Goal: Information Seeking & Learning: Learn about a topic

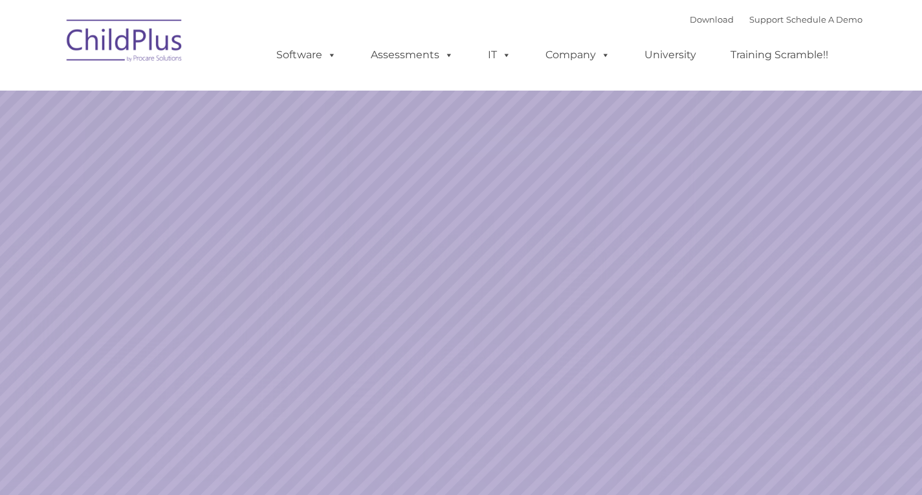
select select "MEDIUM"
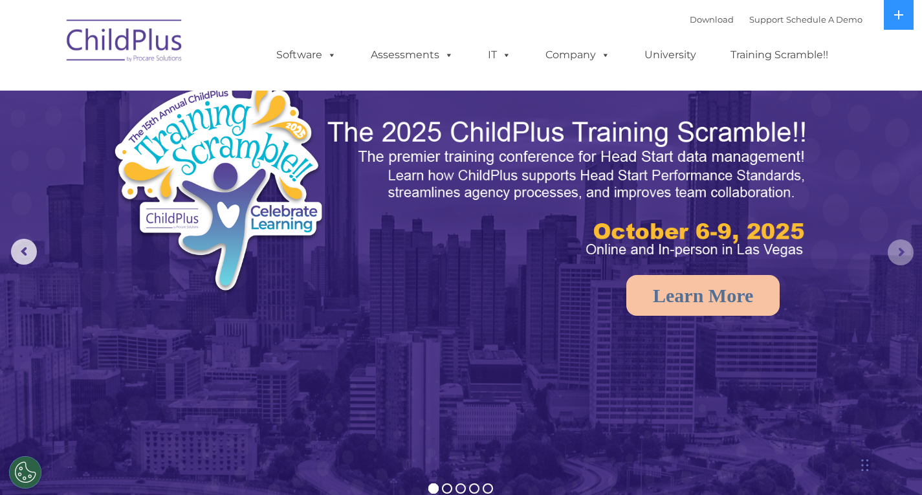
click at [896, 254] on rs-arrow at bounding box center [900, 252] width 26 height 26
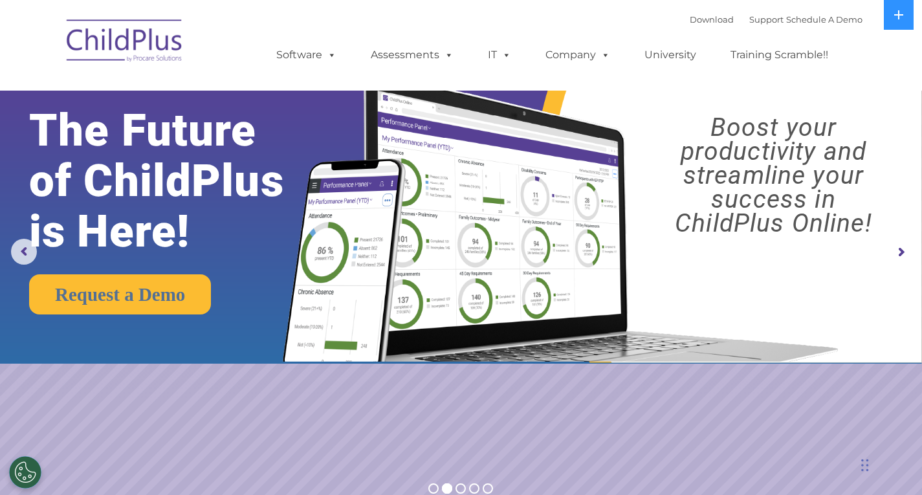
click at [891, 256] on rs-arrow at bounding box center [900, 252] width 26 height 26
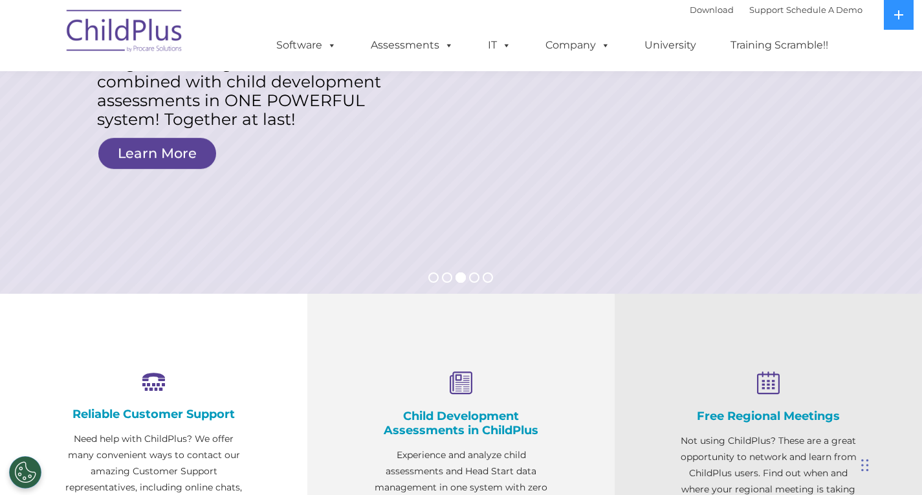
scroll to position [216, 0]
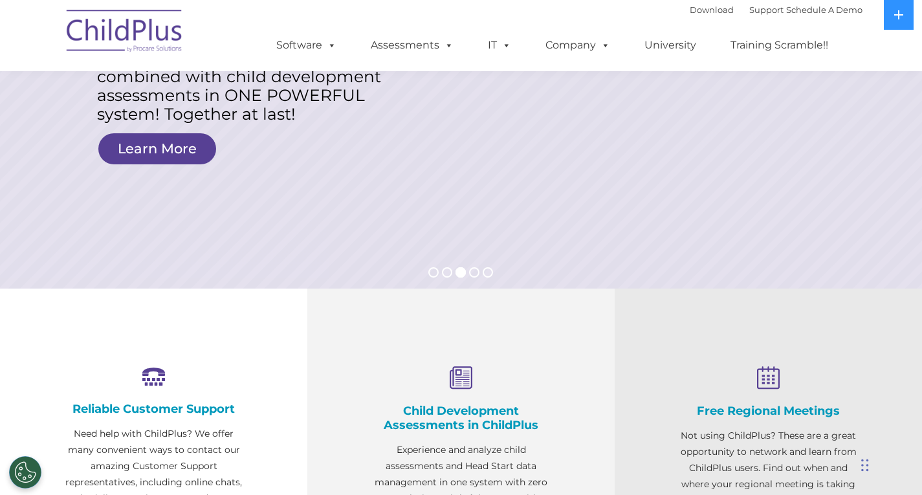
click at [438, 407] on h4 "Child Development Assessments in ChildPlus" at bounding box center [461, 418] width 178 height 28
click at [462, 369] on icon at bounding box center [461, 378] width 178 height 25
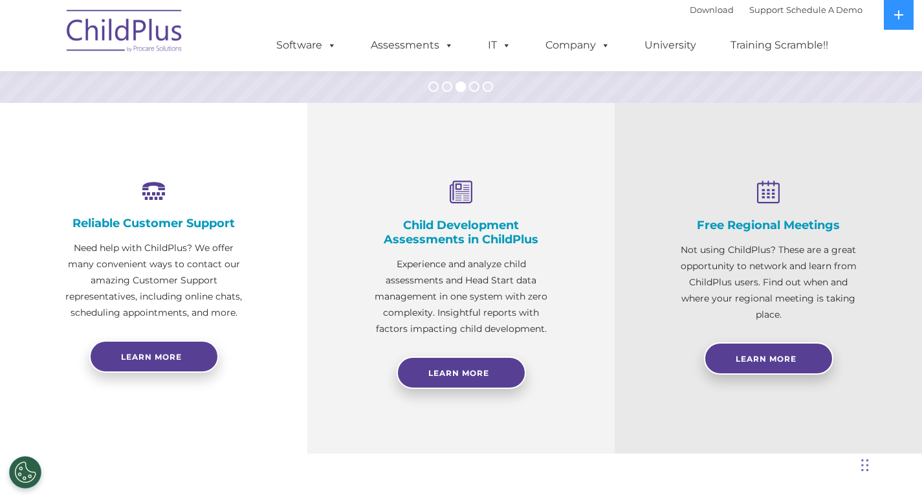
scroll to position [410, 0]
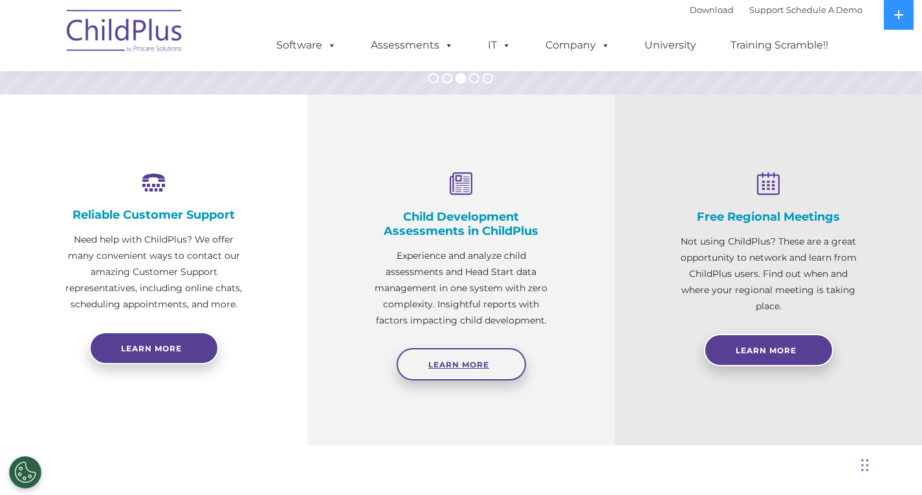
click at [460, 359] on link "Learn More" at bounding box center [460, 364] width 129 height 32
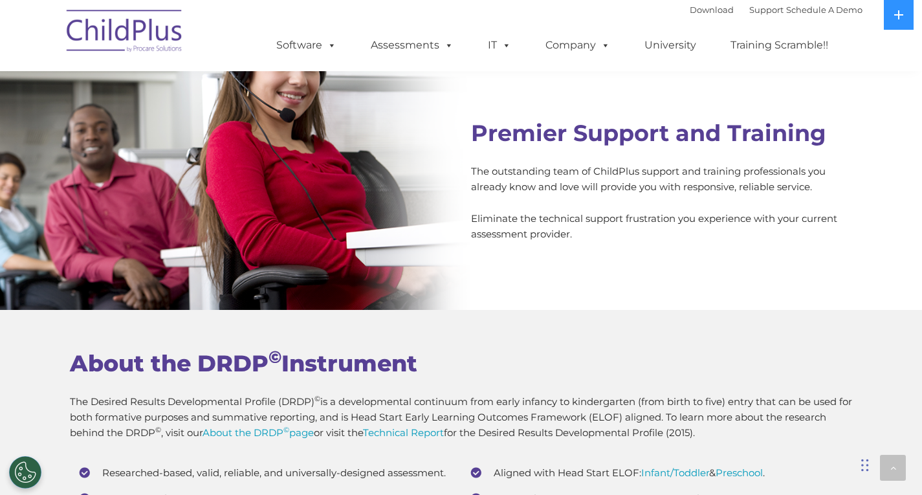
scroll to position [4580, 0]
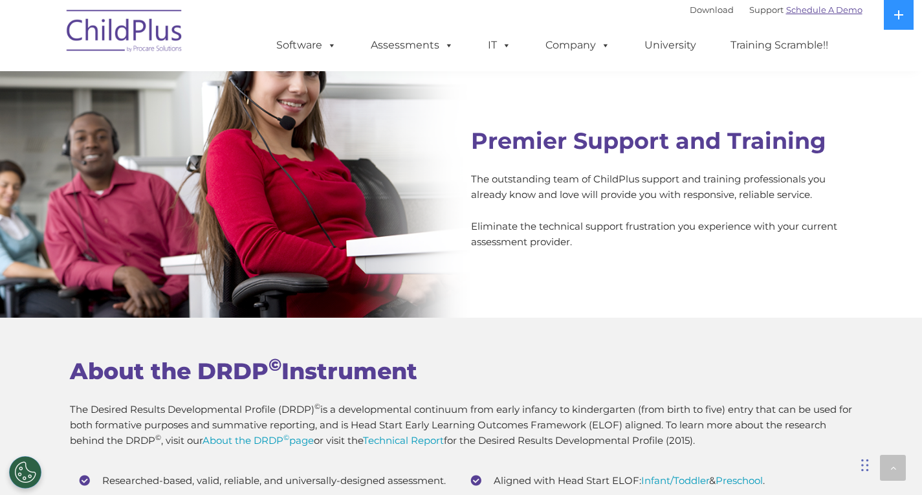
click at [828, 10] on link "Schedule A Demo" at bounding box center [824, 10] width 76 height 10
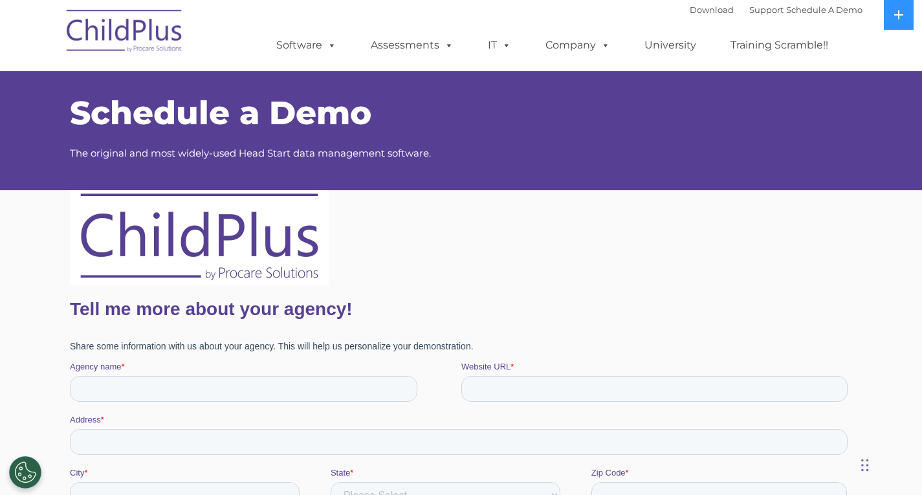
click at [667, 13] on div "Download Support | Schedule A Demo  MENU MENU Software ChildPlus: The original…" at bounding box center [556, 35] width 612 height 71
click at [689, 9] on link "Download" at bounding box center [711, 10] width 44 height 10
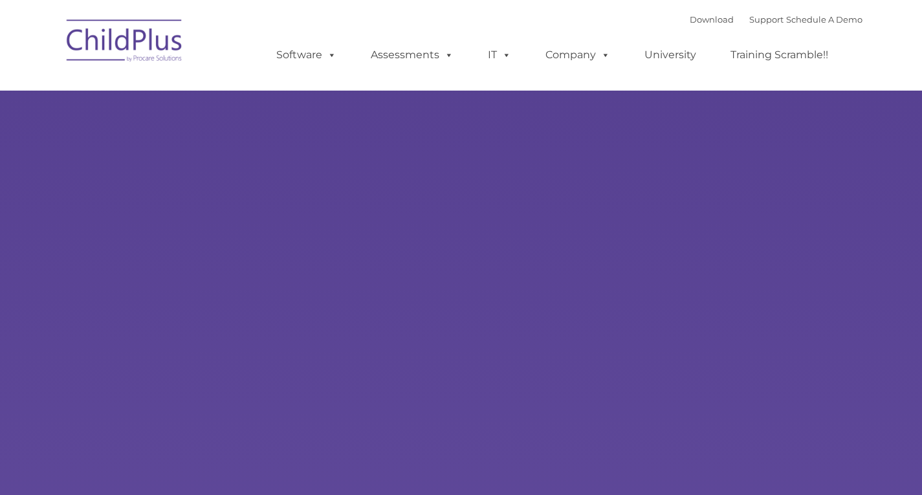
type input ""
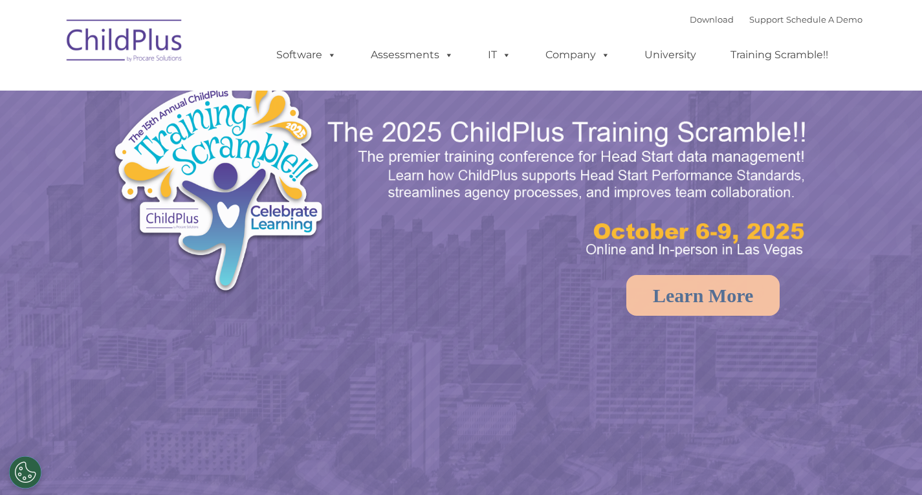
select select "MEDIUM"
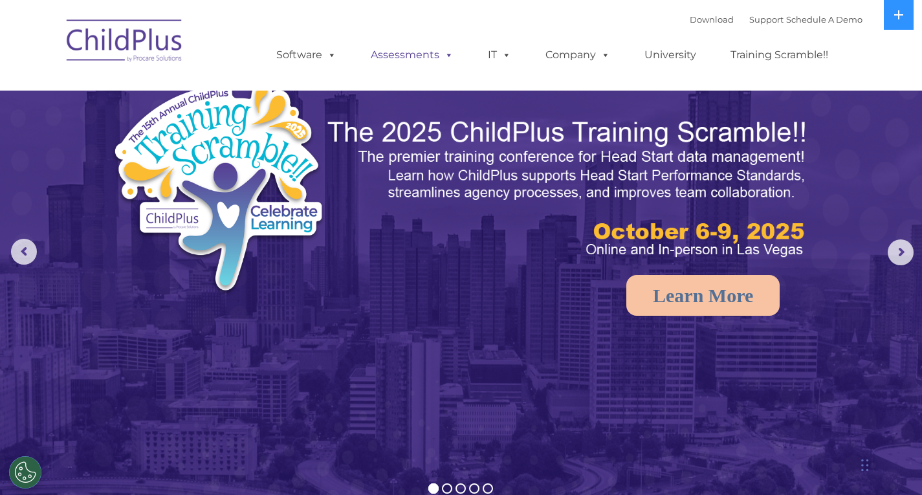
click at [417, 54] on link "Assessments" at bounding box center [412, 55] width 109 height 26
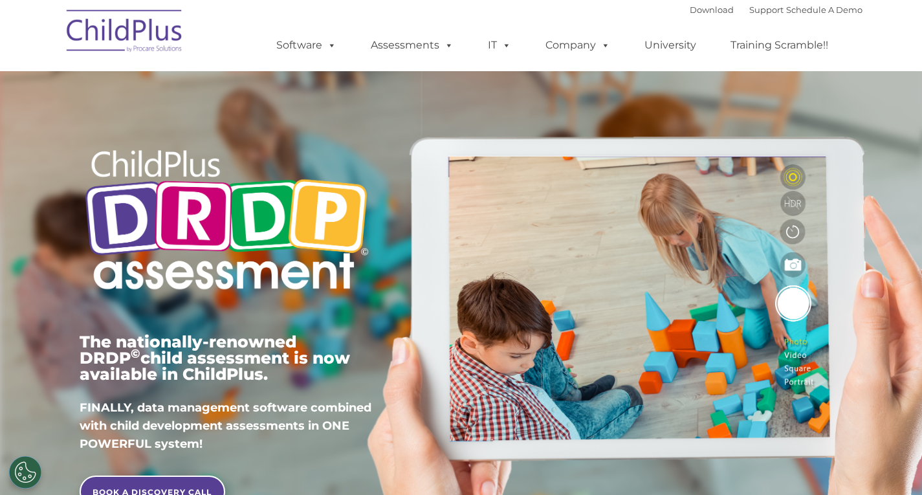
click at [351, 163] on img at bounding box center [227, 222] width 294 height 178
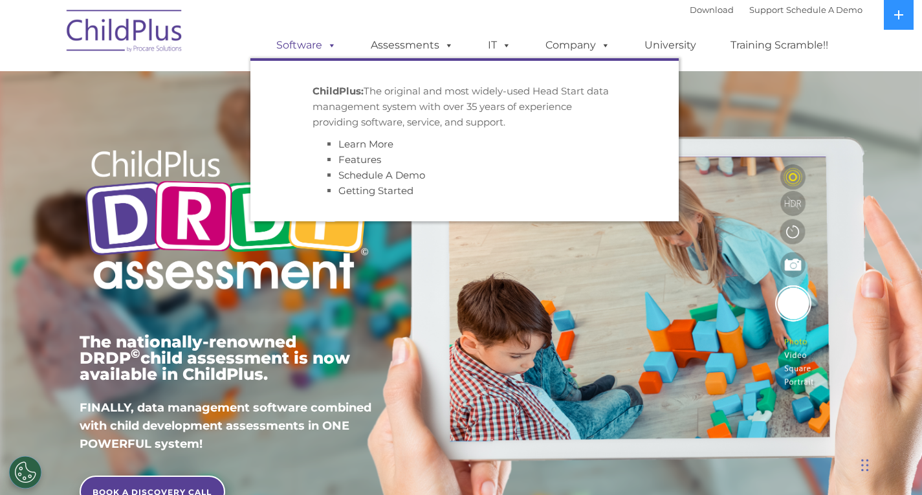
click at [283, 43] on link "Software" at bounding box center [306, 45] width 86 height 26
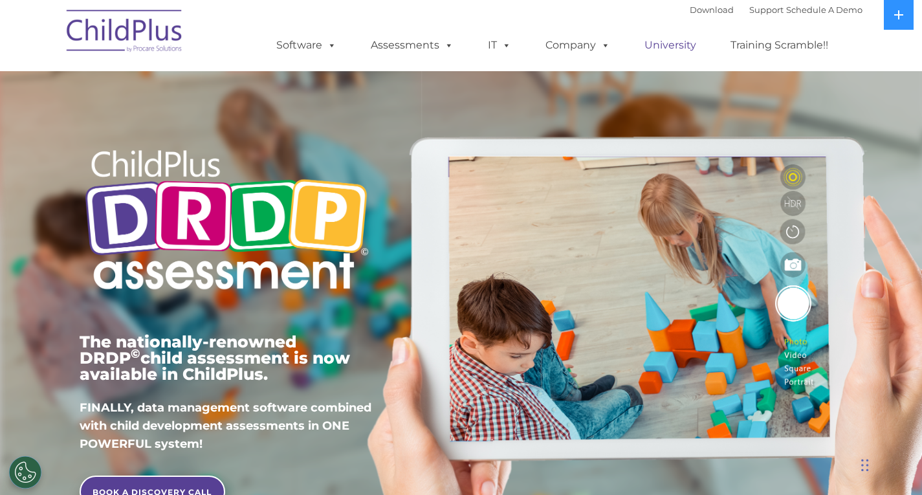
click at [679, 44] on link "University" at bounding box center [670, 45] width 78 height 26
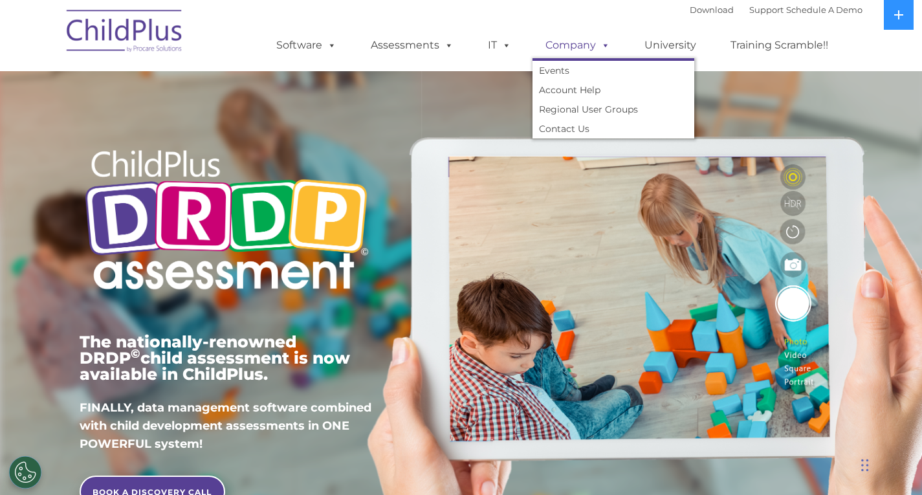
click at [588, 49] on link "Company" at bounding box center [577, 45] width 91 height 26
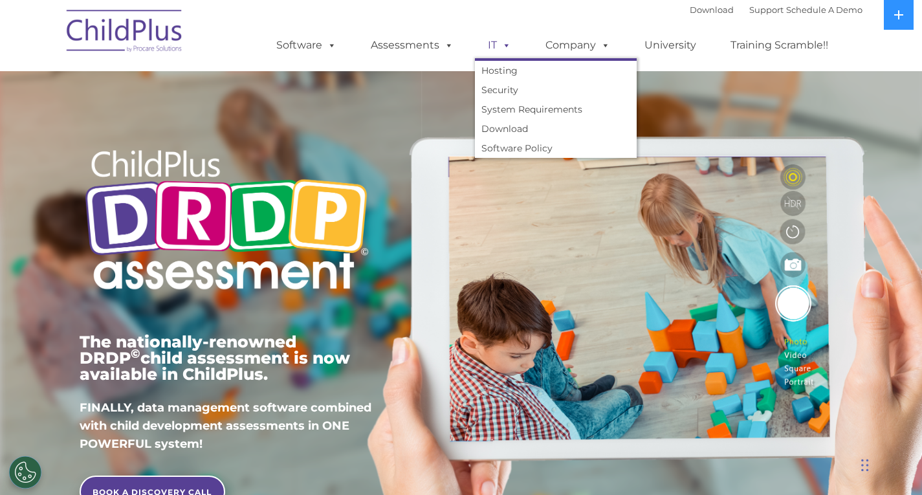
click at [497, 48] on span at bounding box center [504, 45] width 14 height 12
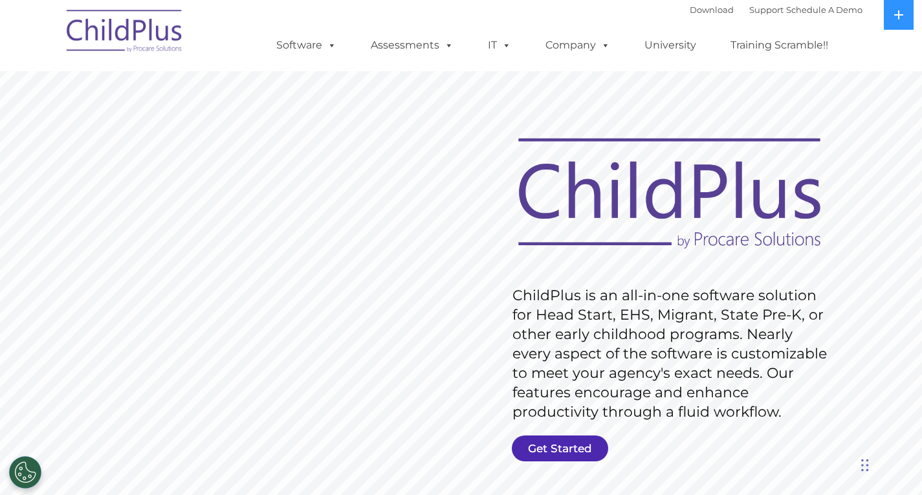
click at [579, 446] on link "Get Started" at bounding box center [560, 448] width 96 height 26
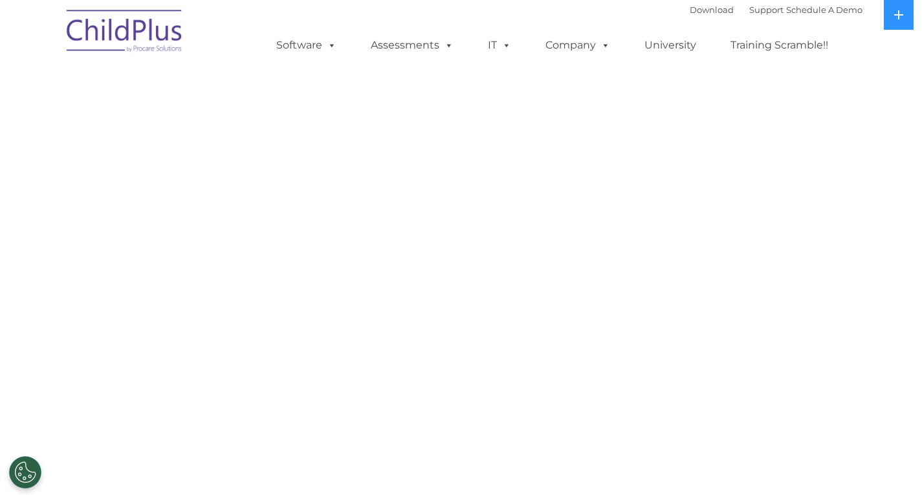
select select "MEDIUM"
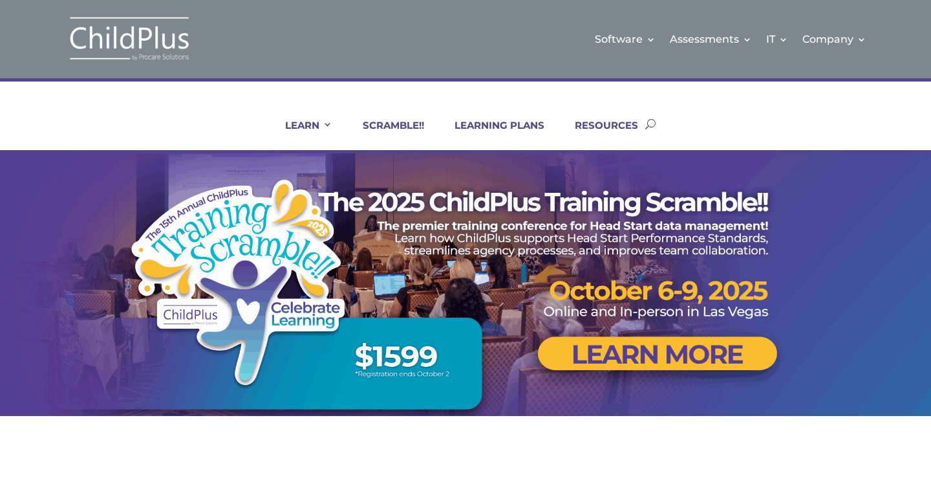
click at [413, 41] on div "Software Learn More Features Schedule A Demo Getting Started Assessments Learn …" at bounding box center [539, 39] width 653 height 52
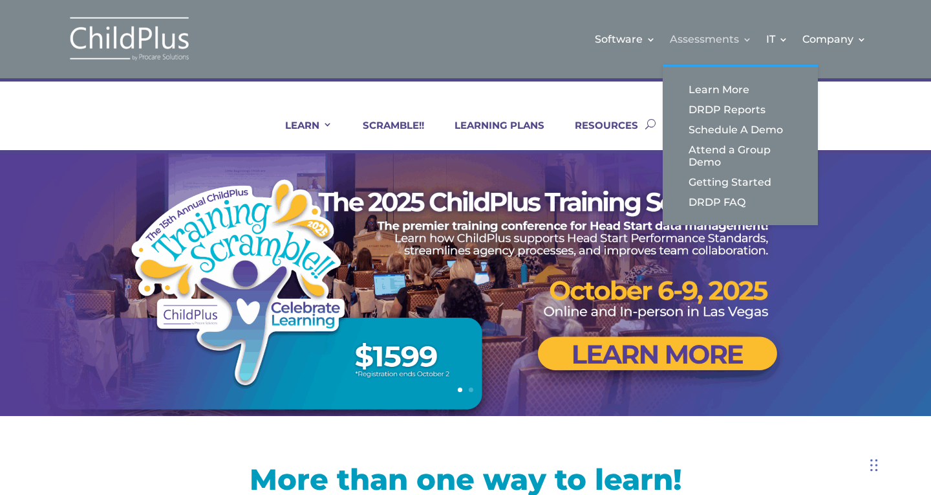
click at [718, 40] on link "Assessments" at bounding box center [711, 39] width 82 height 52
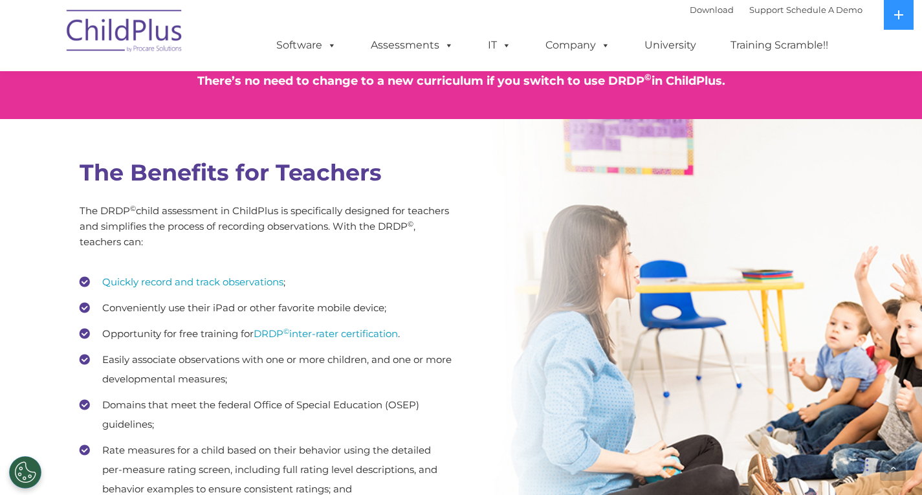
scroll to position [1634, 0]
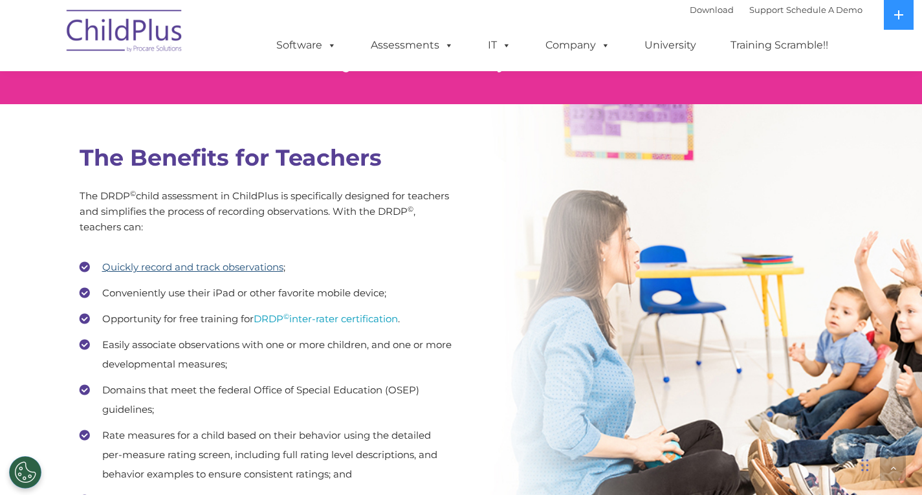
click at [239, 273] on link "Quickly record and track observations" at bounding box center [192, 267] width 181 height 12
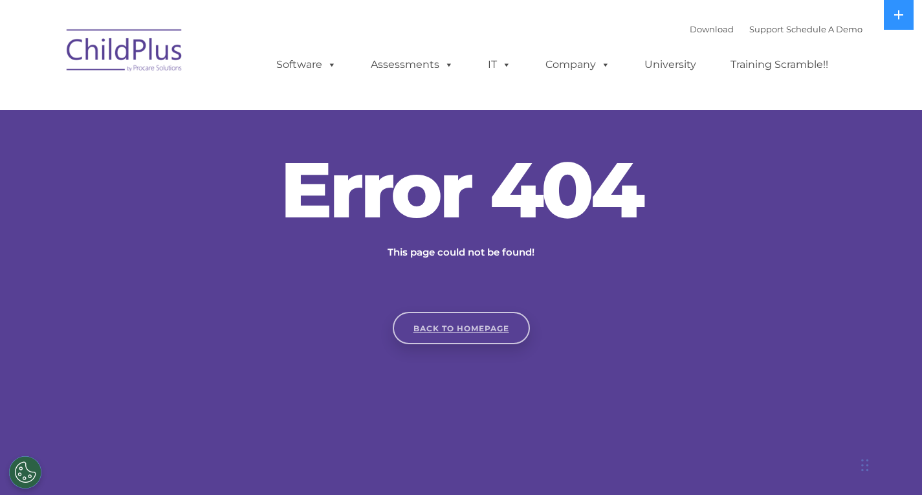
click at [437, 316] on link "Back to homepage" at bounding box center [461, 328] width 137 height 32
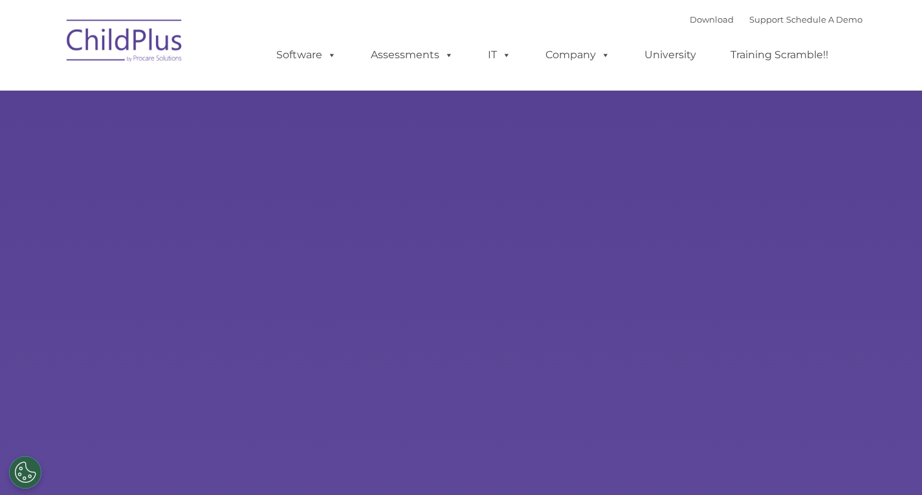
select select "MEDIUM"
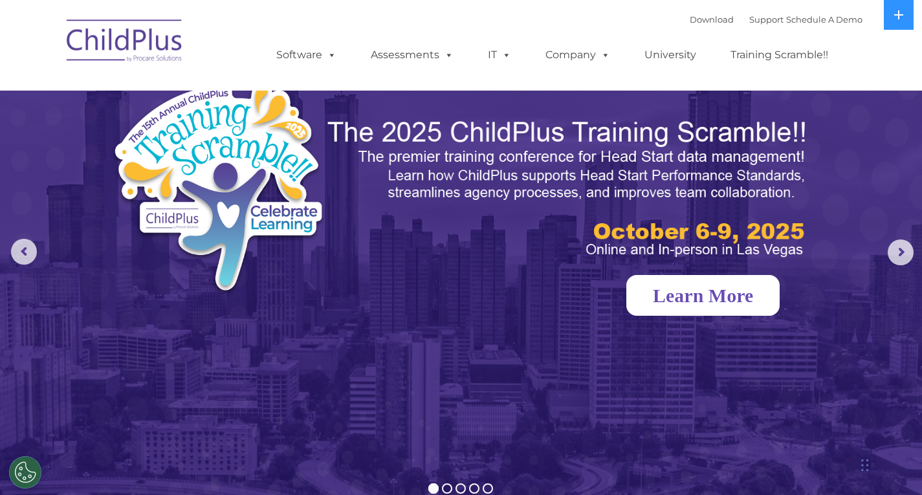
click at [779, 285] on link "Learn More" at bounding box center [702, 295] width 153 height 41
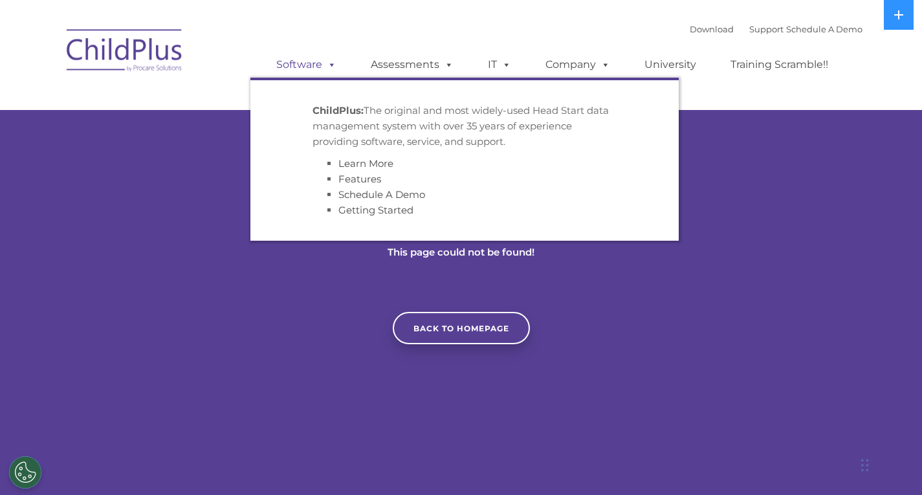
click at [327, 66] on span at bounding box center [329, 64] width 14 height 12
click at [299, 64] on link "Software" at bounding box center [306, 65] width 86 height 26
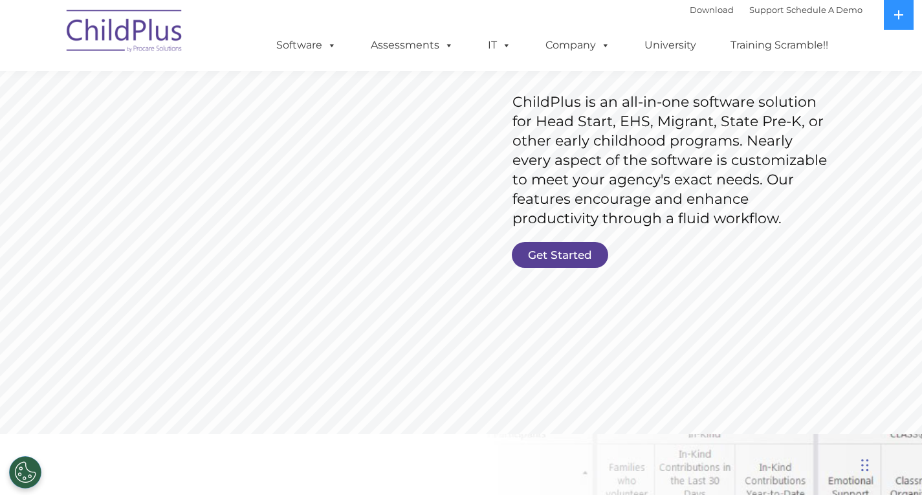
scroll to position [194, 0]
click at [550, 249] on link "Get Started" at bounding box center [560, 254] width 96 height 26
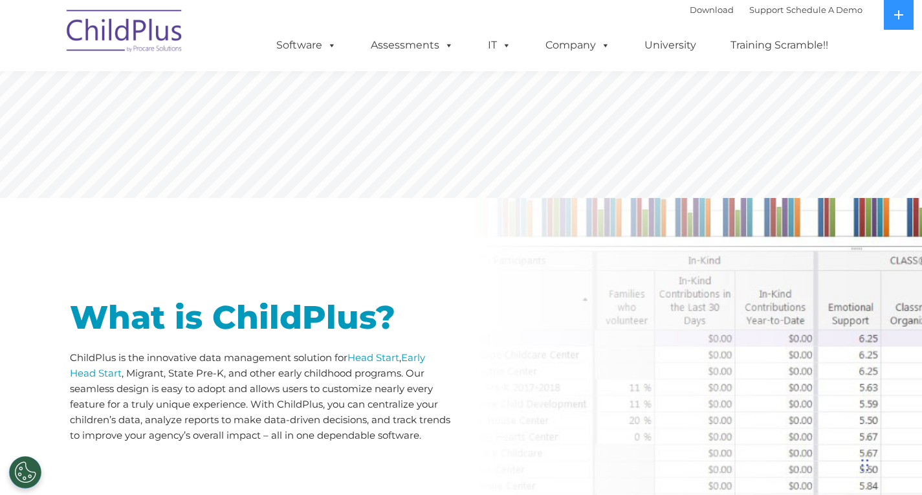
scroll to position [416, 0]
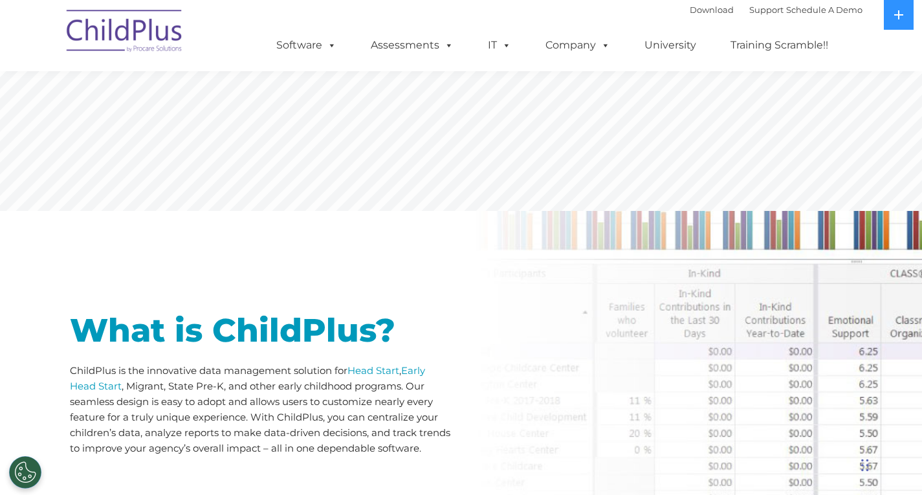
click at [133, 25] on img at bounding box center [124, 33] width 129 height 65
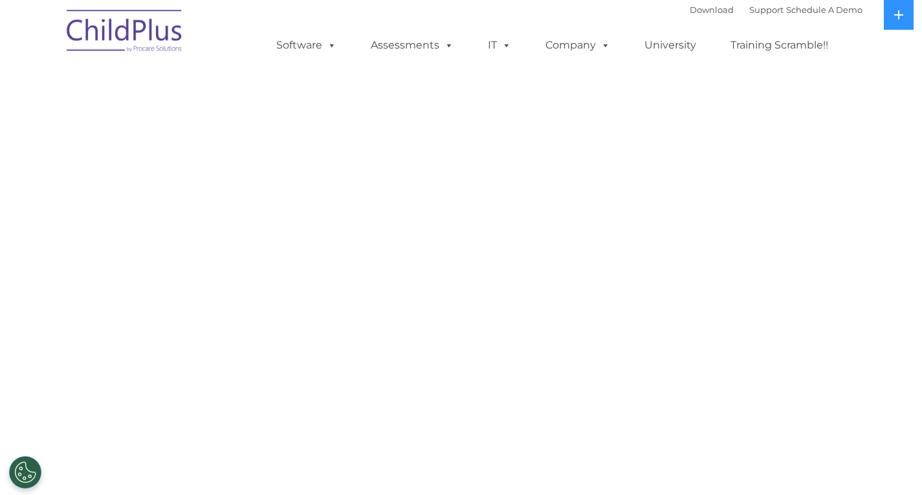
select select "MEDIUM"
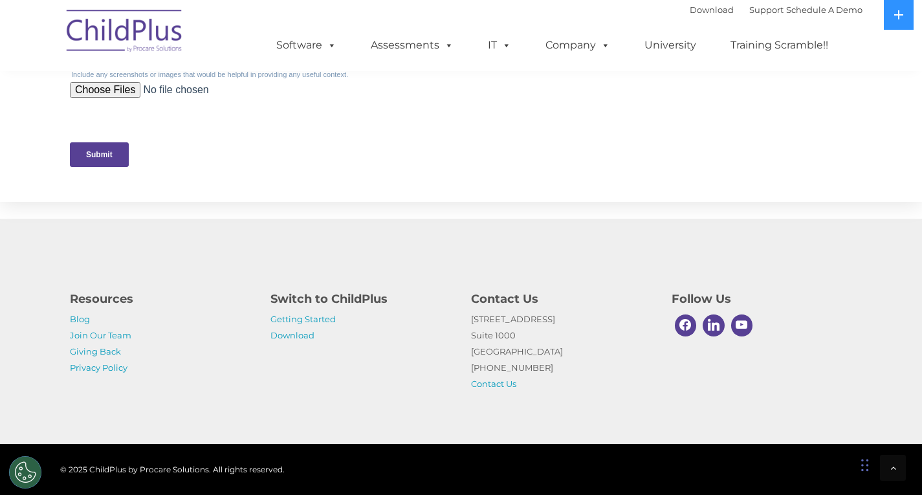
scroll to position [634, 0]
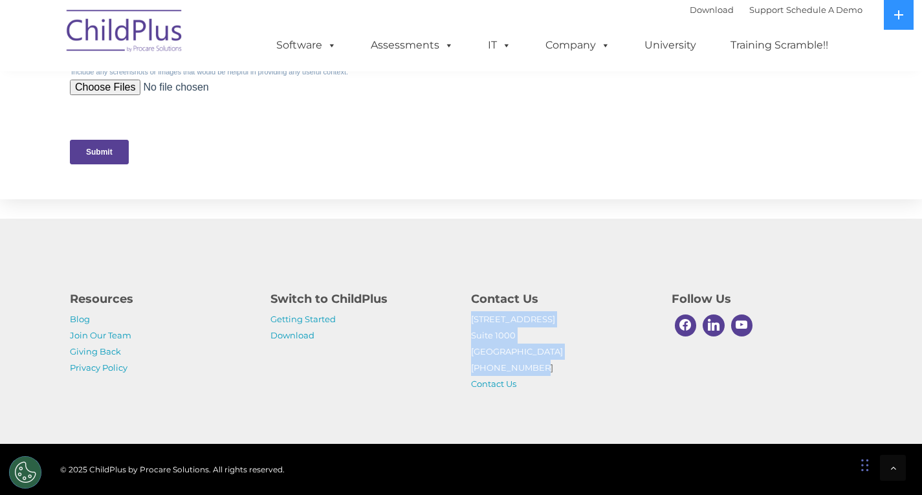
drag, startPoint x: 528, startPoint y: 367, endPoint x: 438, endPoint y: 318, distance: 102.7
click at [471, 352] on div "Contact Us [STREET_ADDRESS] [PHONE_NUMBER] Contact Us" at bounding box center [561, 341] width 181 height 102
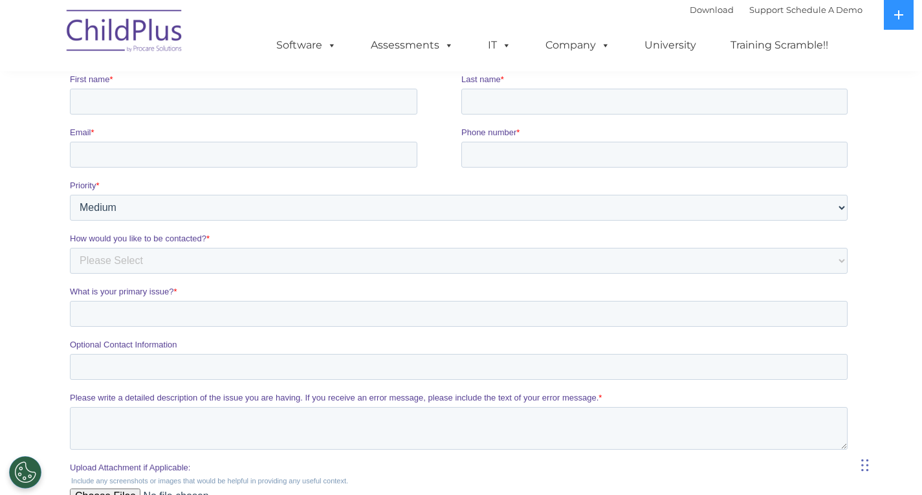
scroll to position [177, 0]
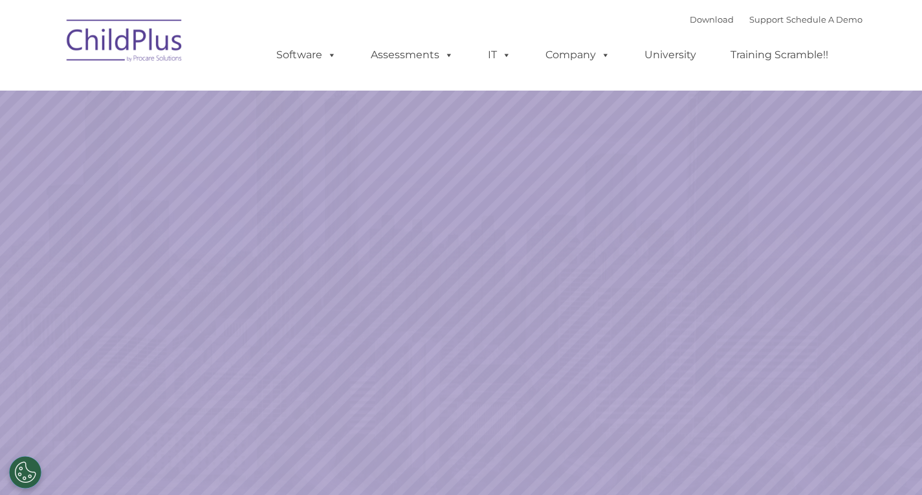
select select "MEDIUM"
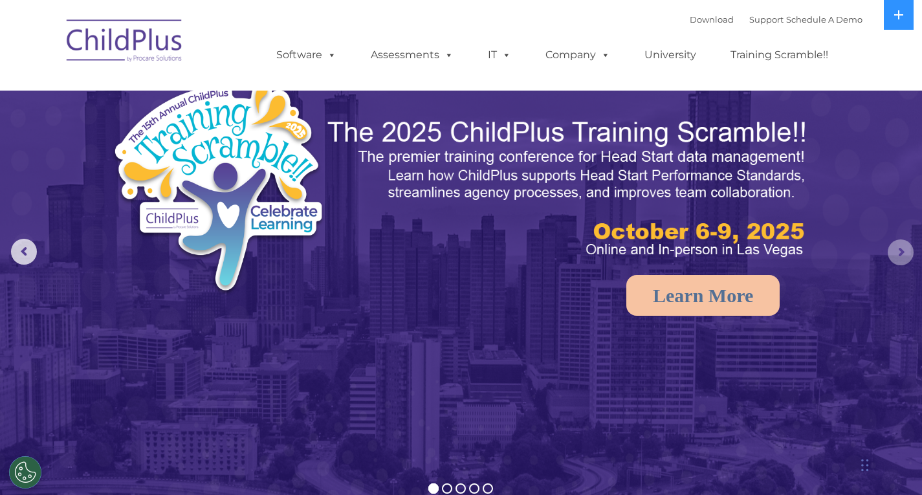
click at [903, 253] on rs-arrow at bounding box center [900, 252] width 26 height 26
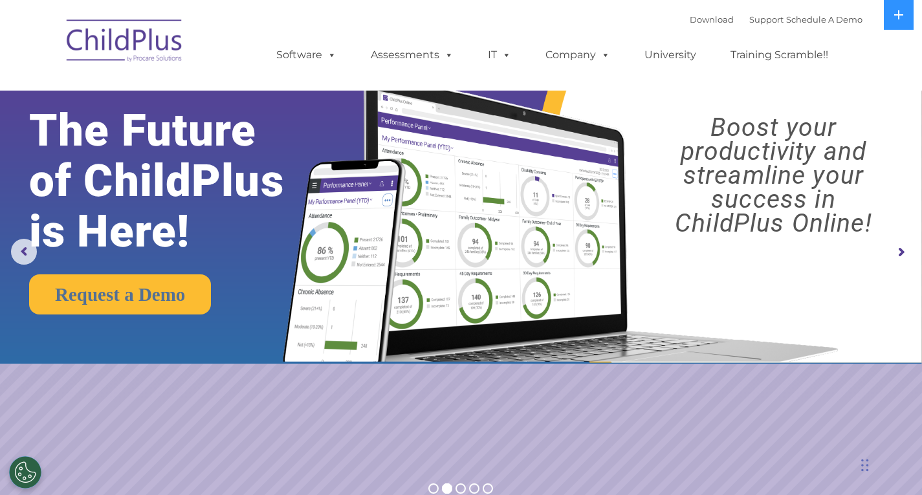
click at [898, 253] on rs-arrow at bounding box center [900, 252] width 26 height 26
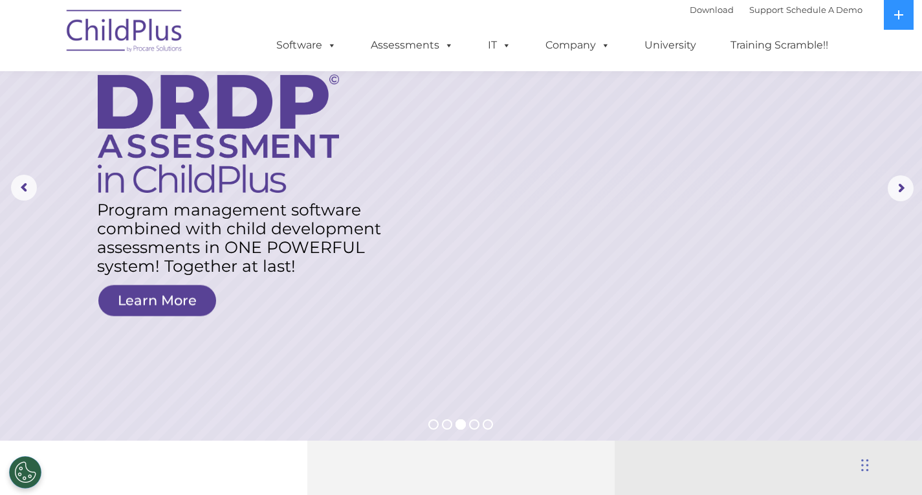
scroll to position [65, 0]
click at [152, 301] on link "Learn More" at bounding box center [157, 300] width 118 height 31
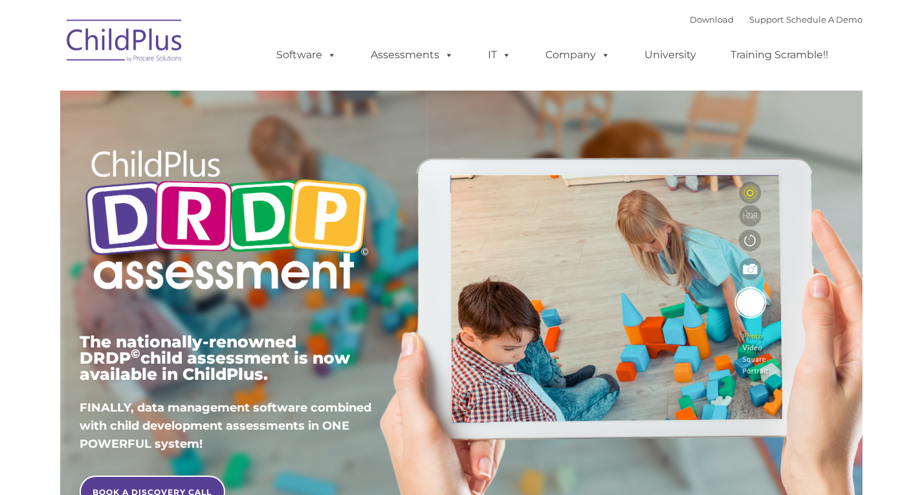
type input ""
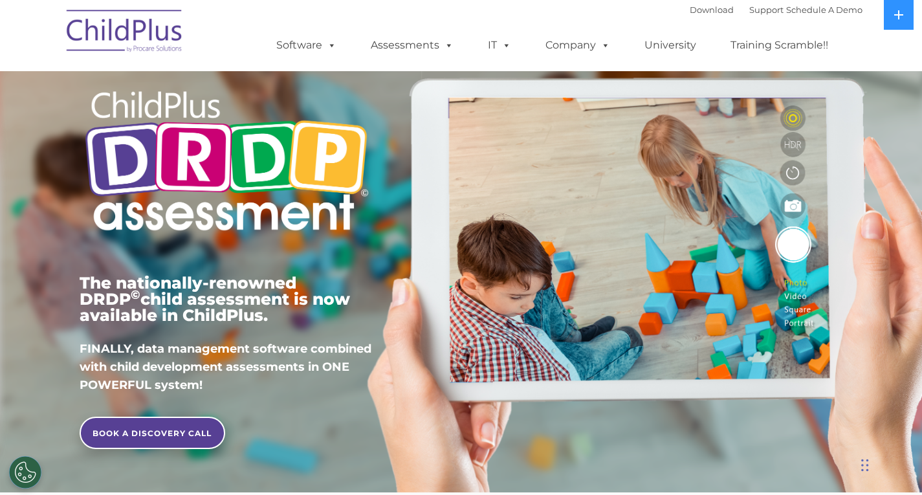
scroll to position [65, 0]
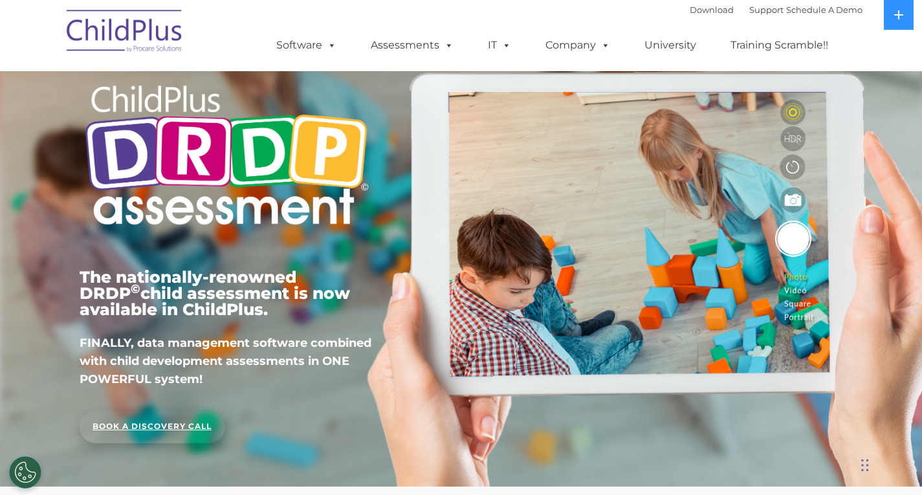
click at [189, 426] on link "BOOK A DISCOVERY CALL" at bounding box center [153, 427] width 146 height 32
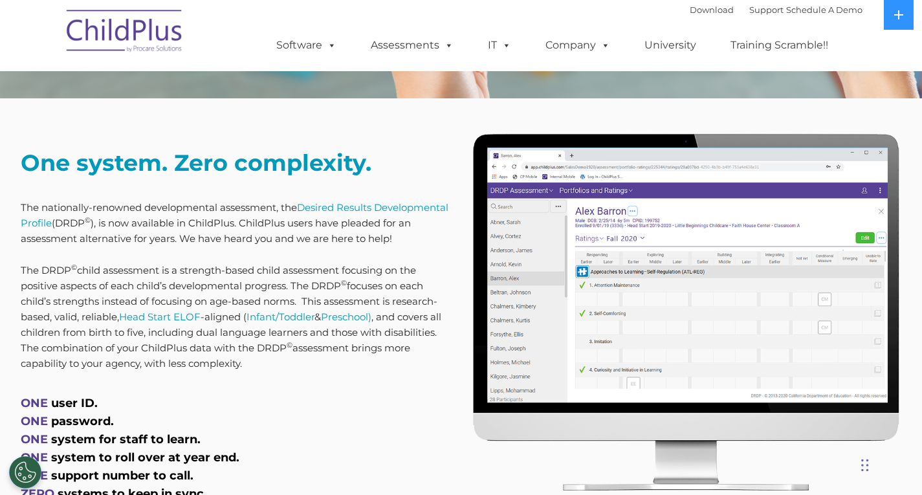
scroll to position [454, 0]
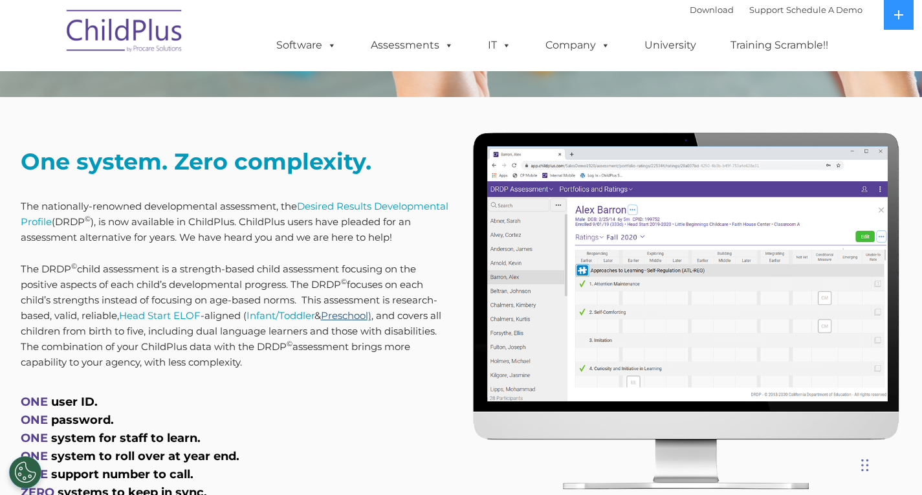
click at [358, 321] on link "Preschool)" at bounding box center [346, 315] width 50 height 12
click at [177, 321] on link "Head Start ELOF" at bounding box center [159, 315] width 81 height 12
click at [116, 218] on link "Desired Results Developmental Profile" at bounding box center [234, 214] width 427 height 28
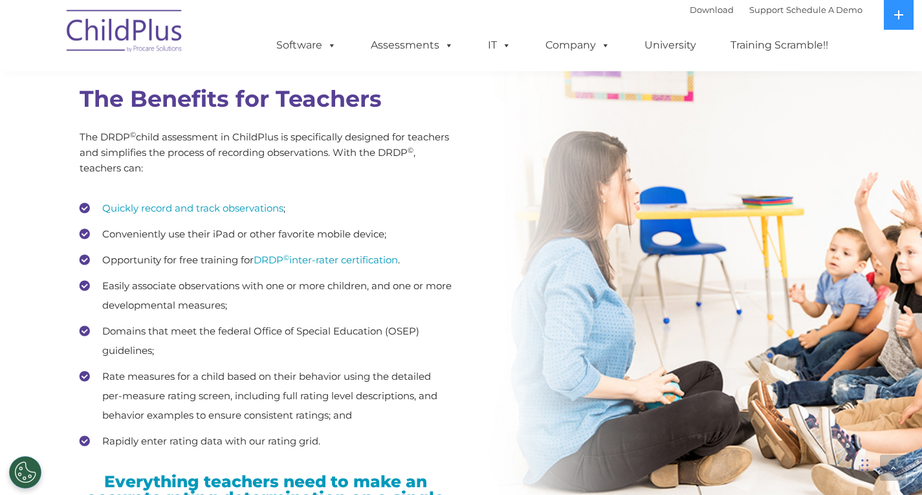
scroll to position [1702, 0]
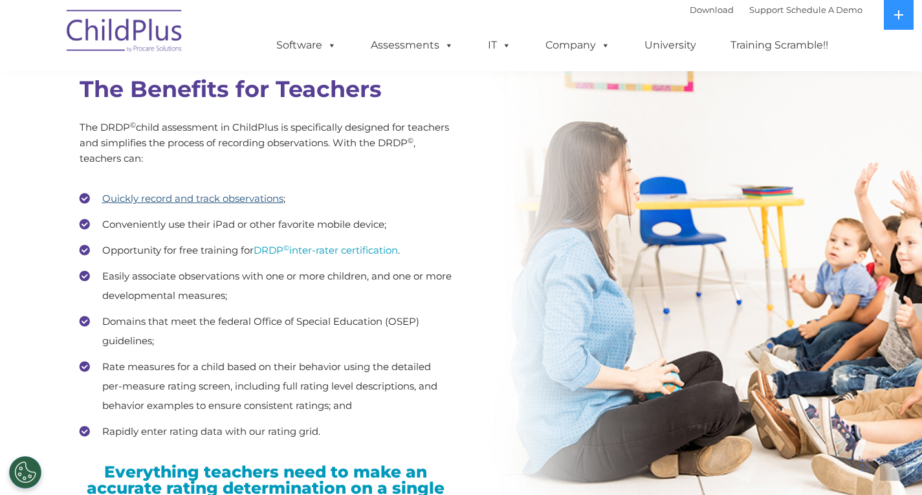
click at [255, 204] on link "Quickly record and track observations" at bounding box center [192, 198] width 181 height 12
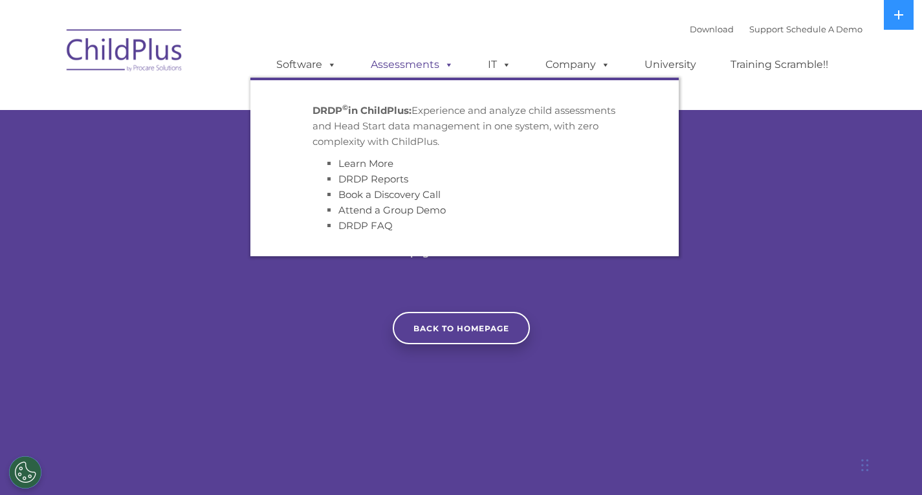
click at [422, 66] on link "Assessments" at bounding box center [412, 65] width 109 height 26
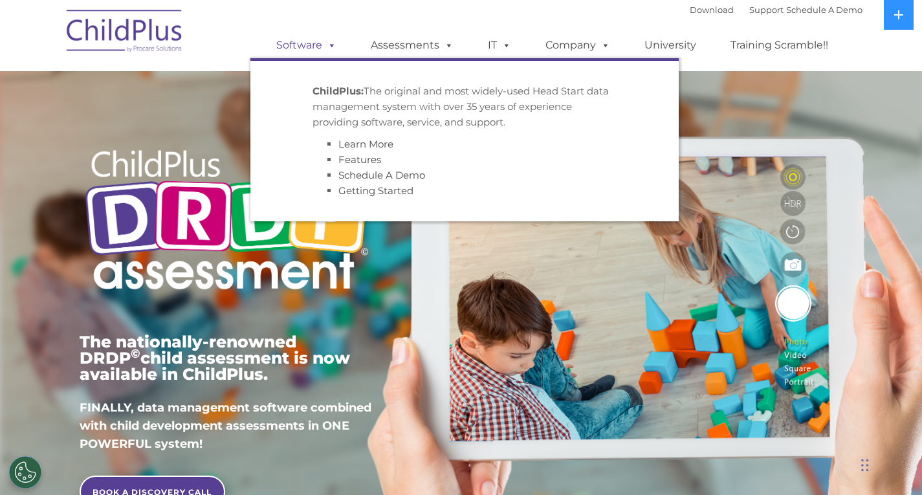
click at [330, 43] on span at bounding box center [329, 45] width 14 height 12
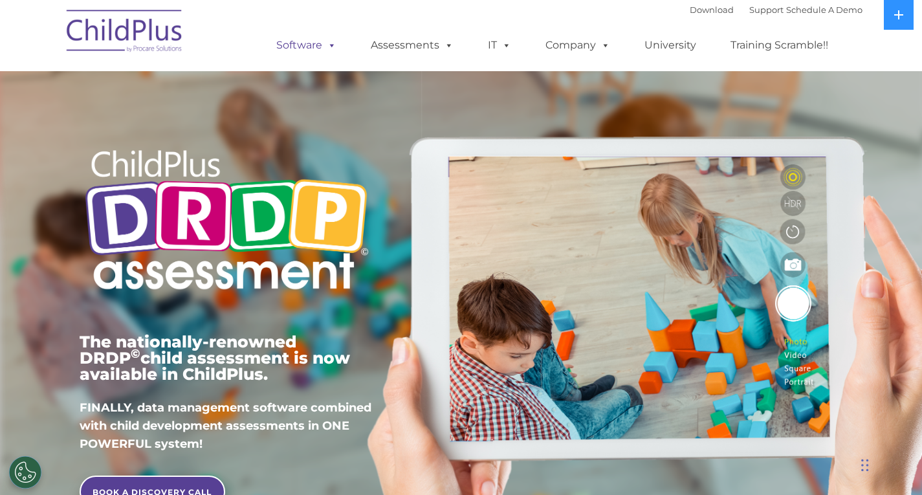
click at [303, 43] on link "Software" at bounding box center [306, 45] width 86 height 26
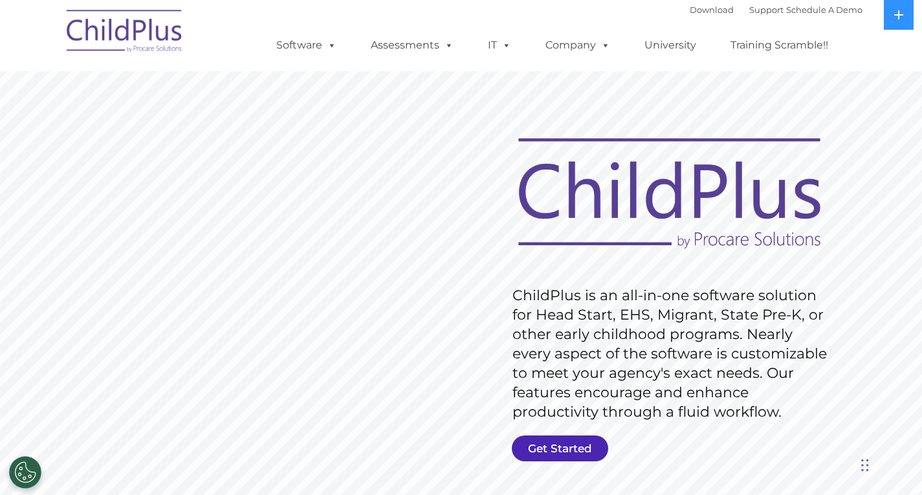
click at [561, 446] on link "Get Started" at bounding box center [560, 448] width 96 height 26
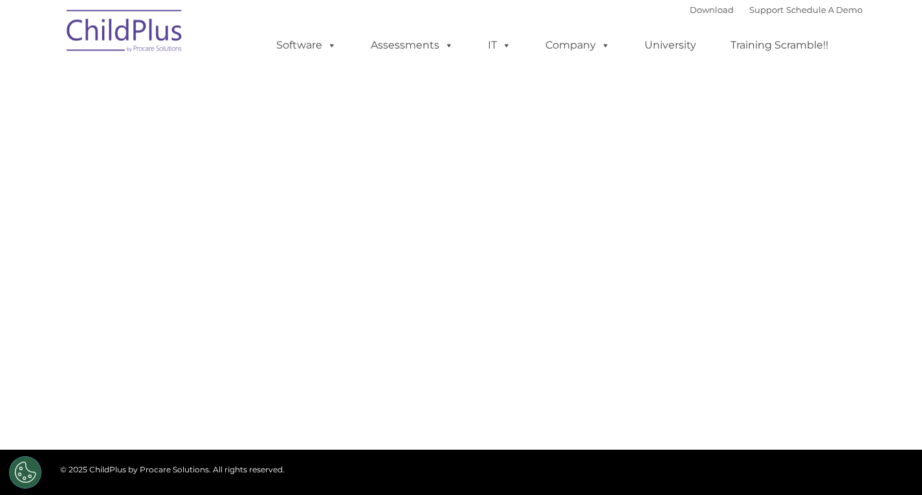
select select "MEDIUM"
